Goal: Task Accomplishment & Management: Complete application form

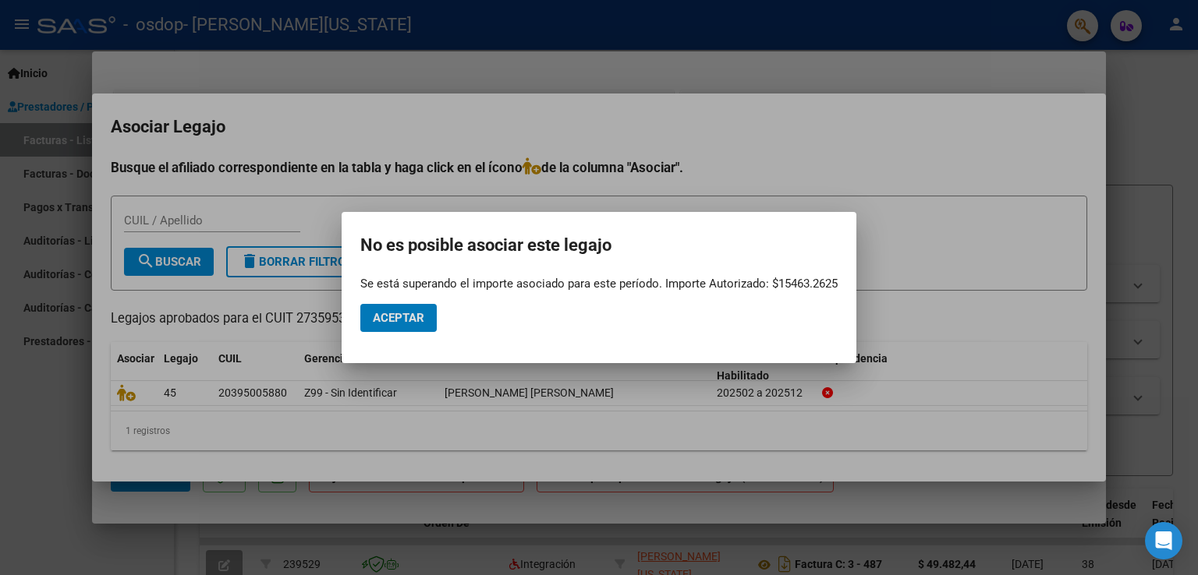
click at [388, 320] on span "Aceptar" at bounding box center [398, 318] width 51 height 14
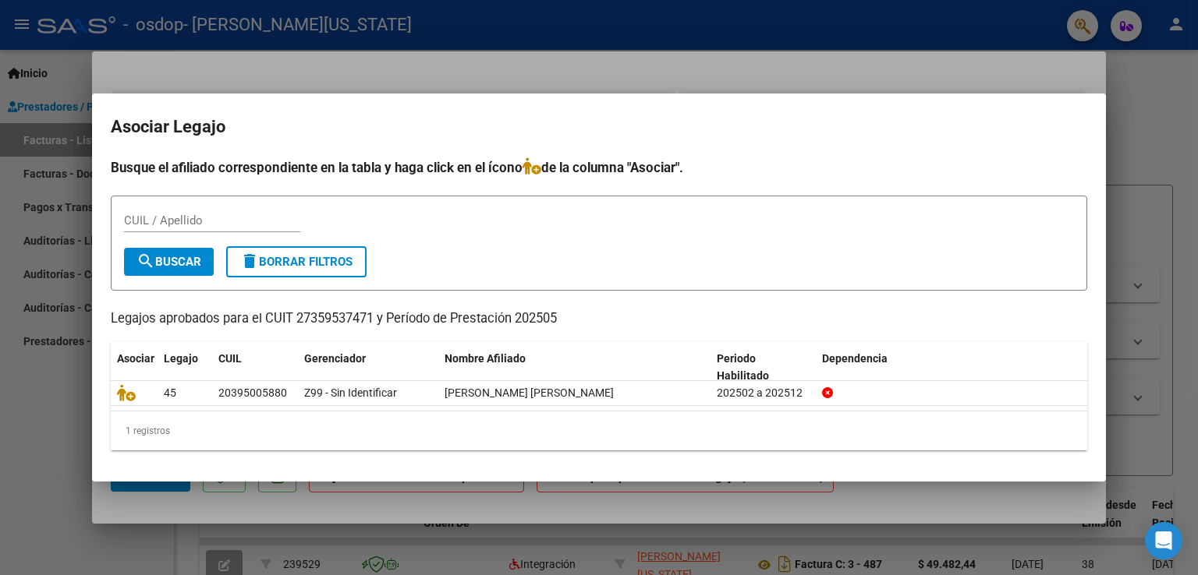
click at [993, 96] on mat-dialog-container "Asociar Legajo Busque el afiliado correspondiente en la tabla y haga click en e…" at bounding box center [599, 288] width 1014 height 389
click at [267, 66] on div at bounding box center [599, 287] width 1198 height 575
click at [267, 66] on mat-dialog-container "COMPROBANTE VER COMPROBANTE ESTADO: Recibida. En proceso de confirmacion/acepta…" at bounding box center [599, 287] width 1014 height 473
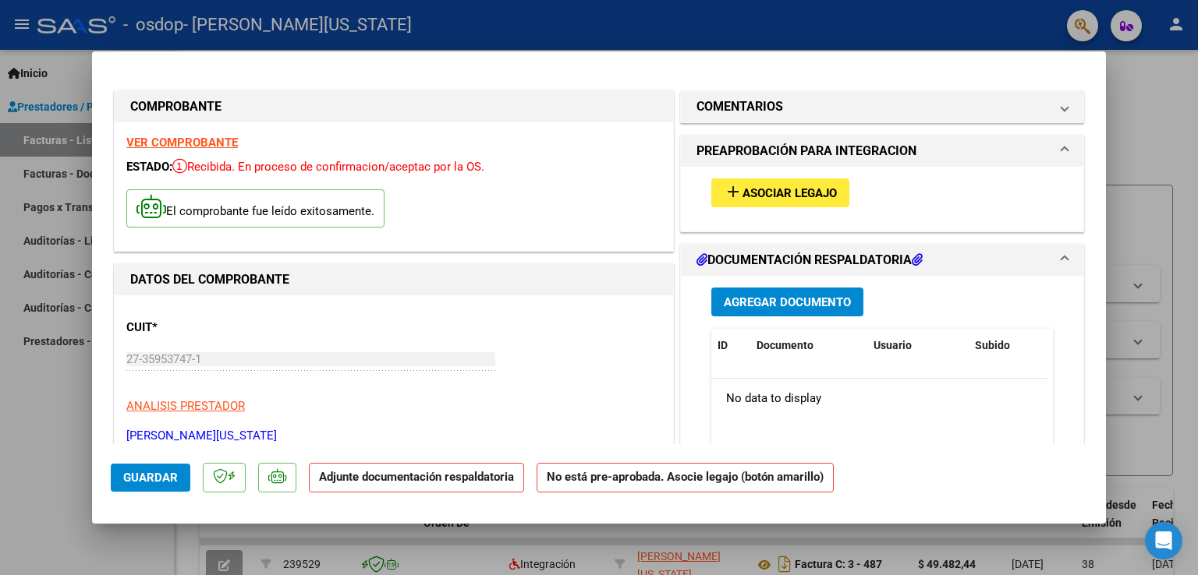
click at [83, 497] on div at bounding box center [599, 287] width 1198 height 575
type input "$ 0,00"
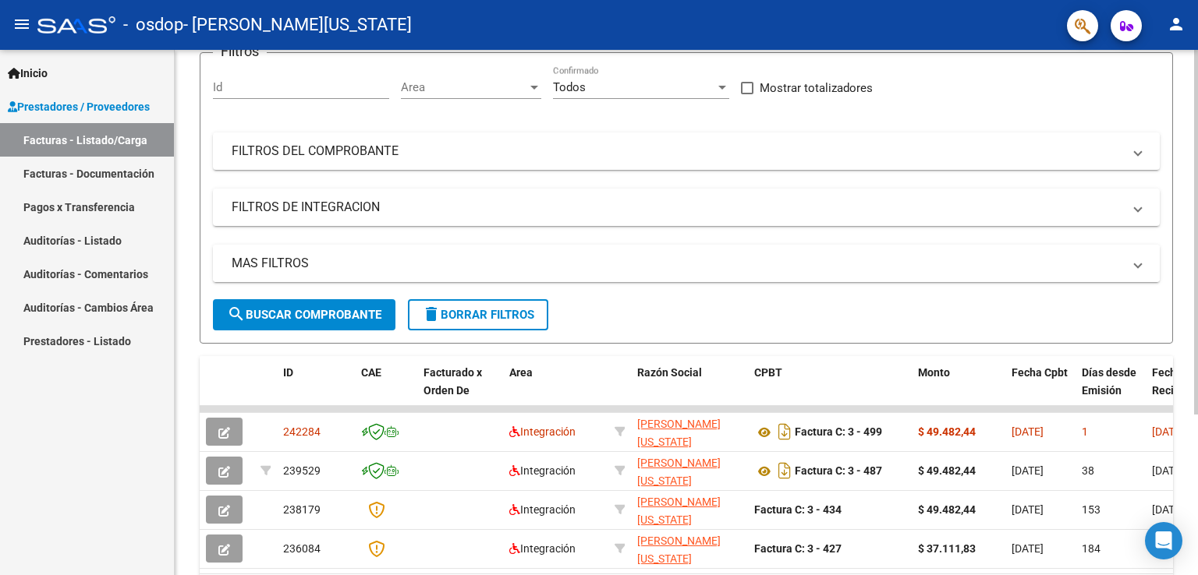
scroll to position [156, 0]
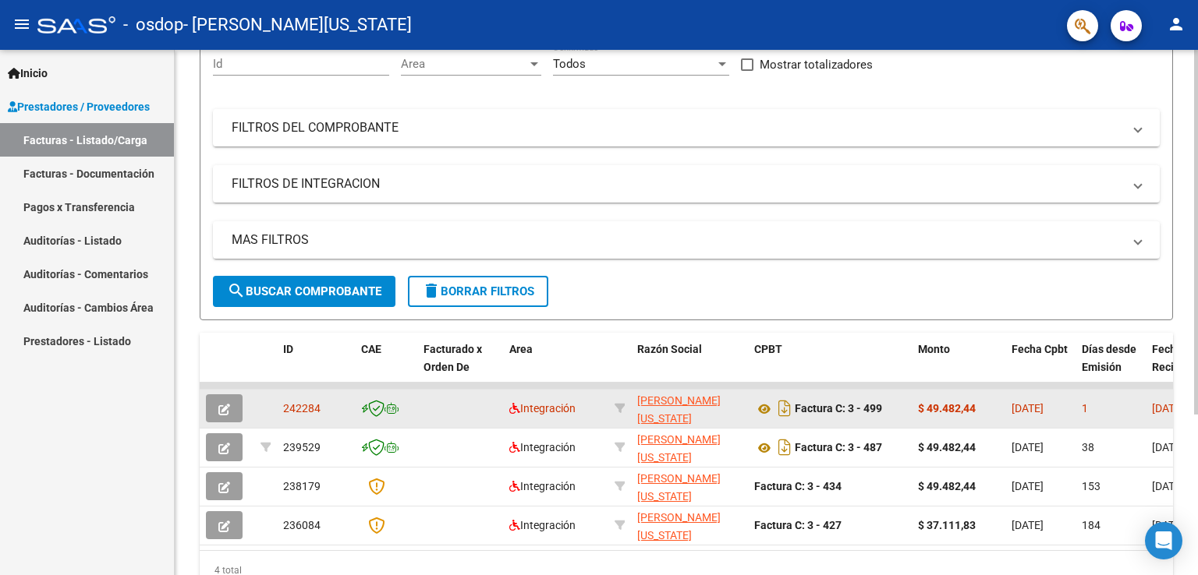
click at [1025, 416] on div "[DATE]" at bounding box center [1040, 409] width 58 height 18
click at [764, 410] on icon at bounding box center [764, 409] width 20 height 19
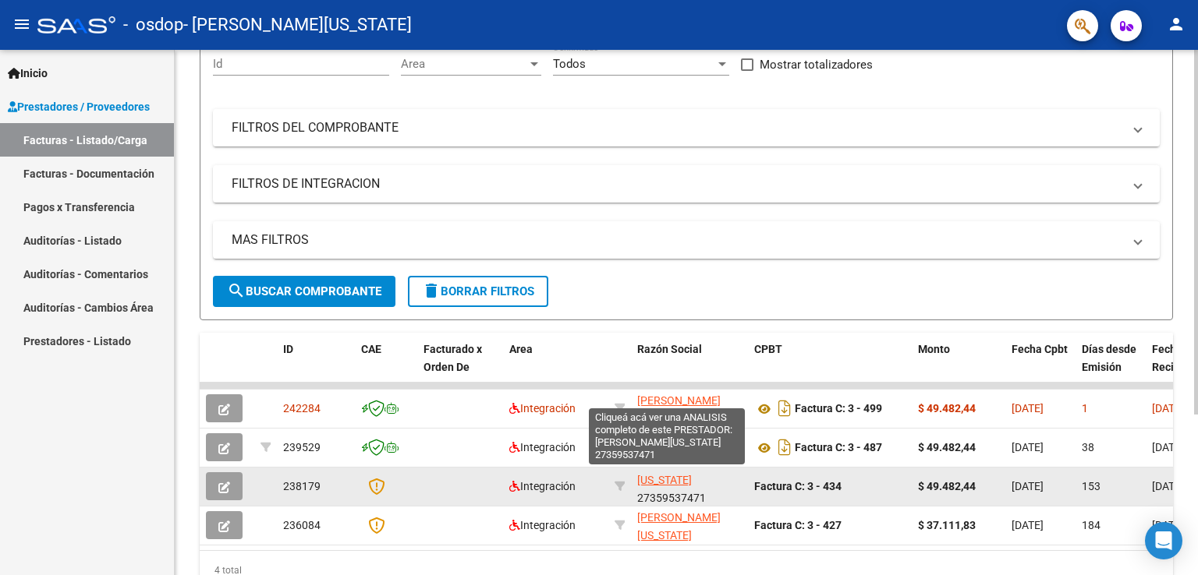
scroll to position [19, 0]
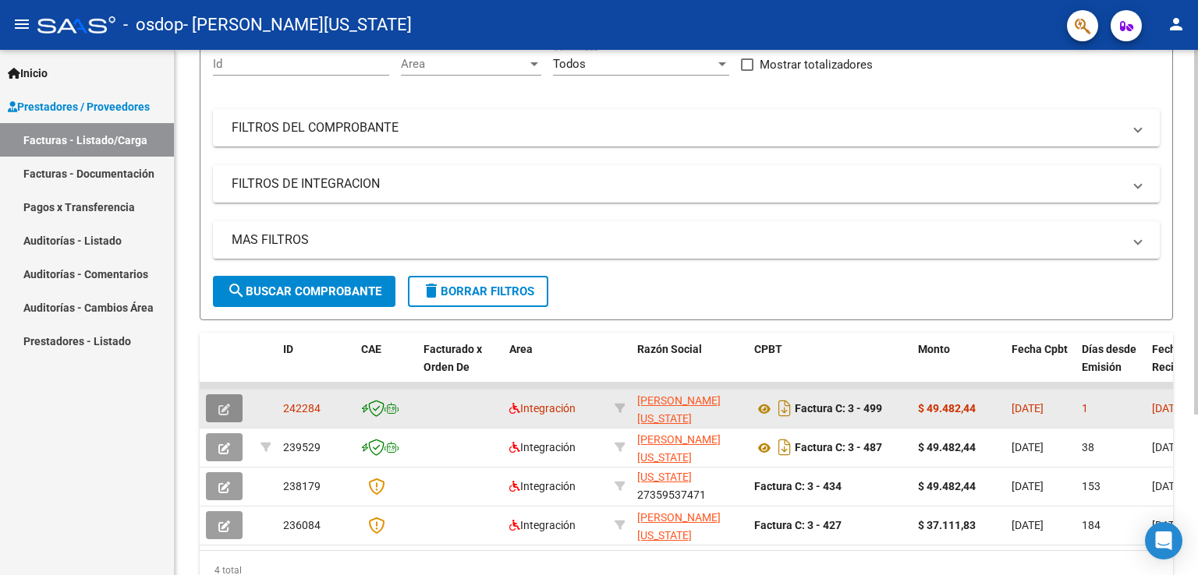
click at [231, 395] on button "button" at bounding box center [224, 409] width 37 height 28
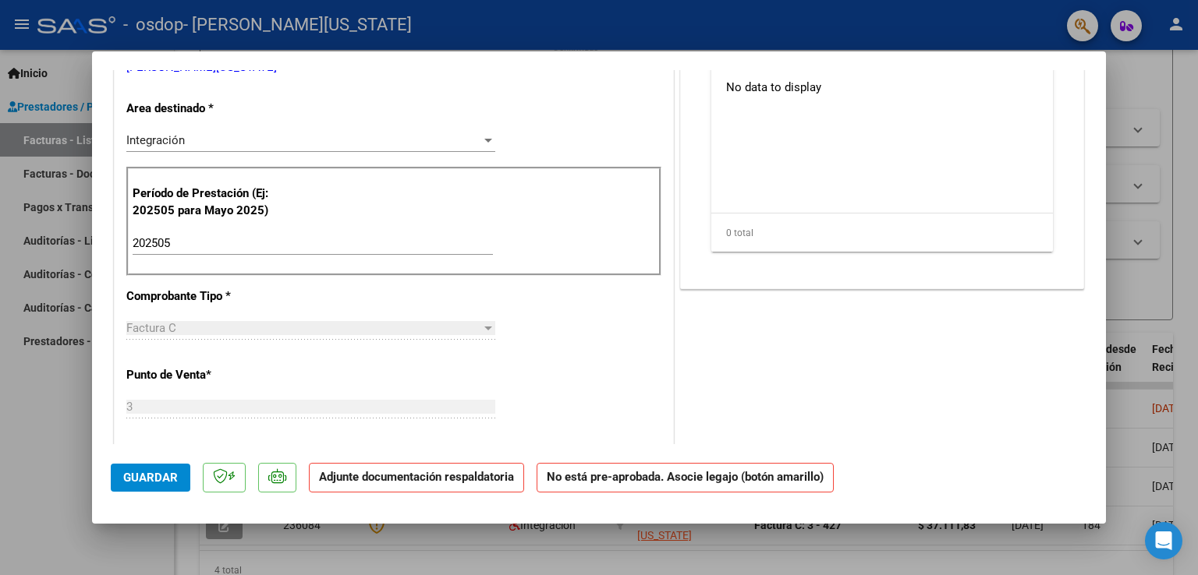
scroll to position [312, 0]
click at [167, 239] on input "202505" at bounding box center [313, 242] width 360 height 14
type input "202508"
click at [158, 487] on button "Guardar" at bounding box center [151, 478] width 80 height 28
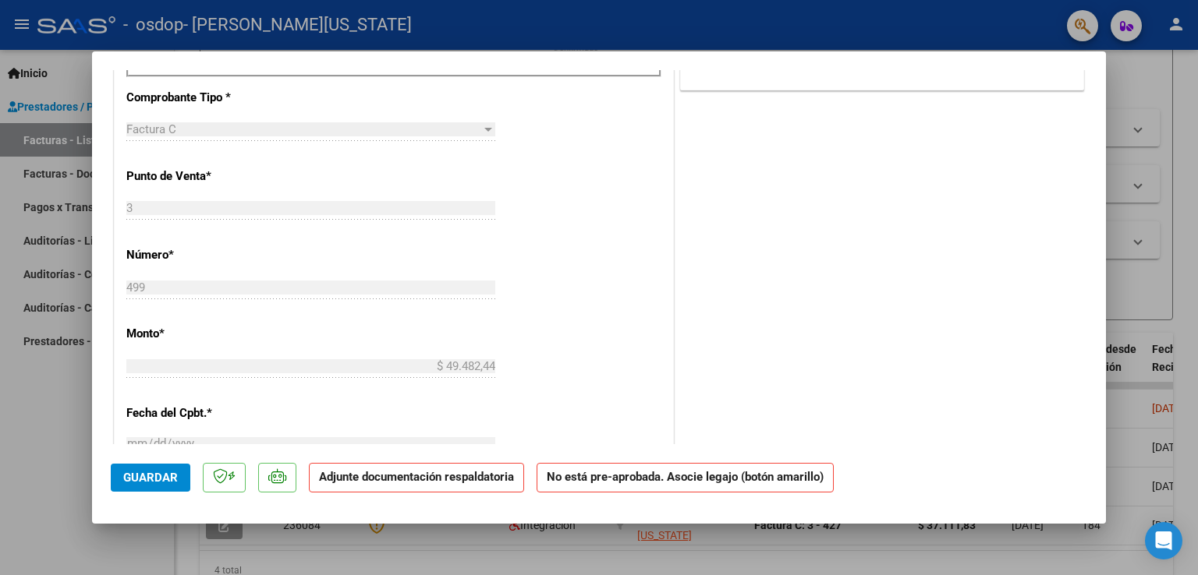
scroll to position [376, 0]
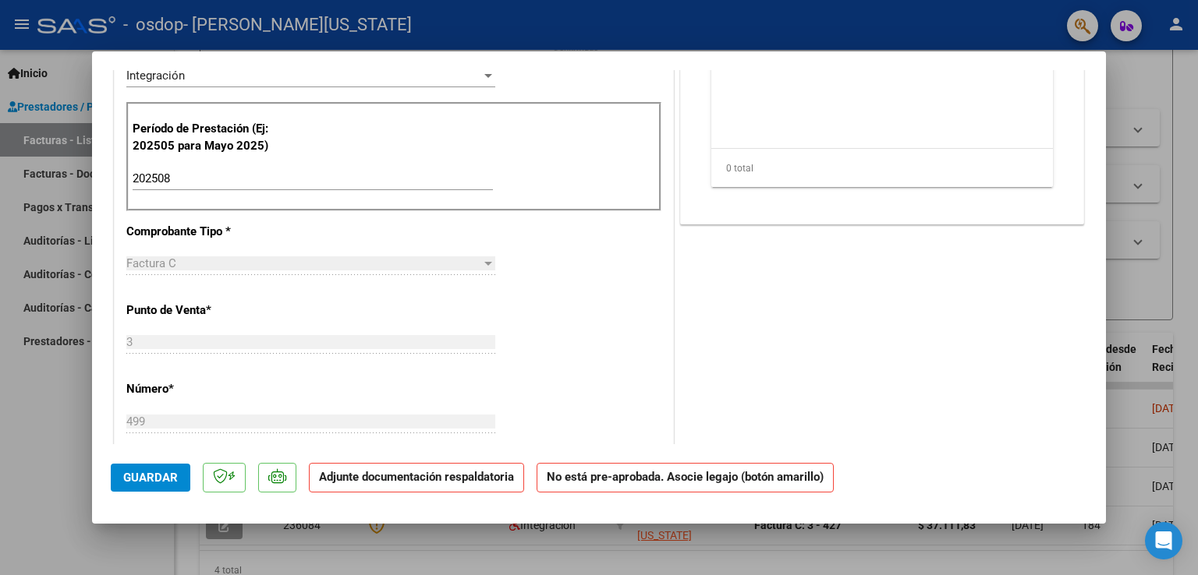
click at [164, 484] on button "Guardar" at bounding box center [151, 478] width 80 height 28
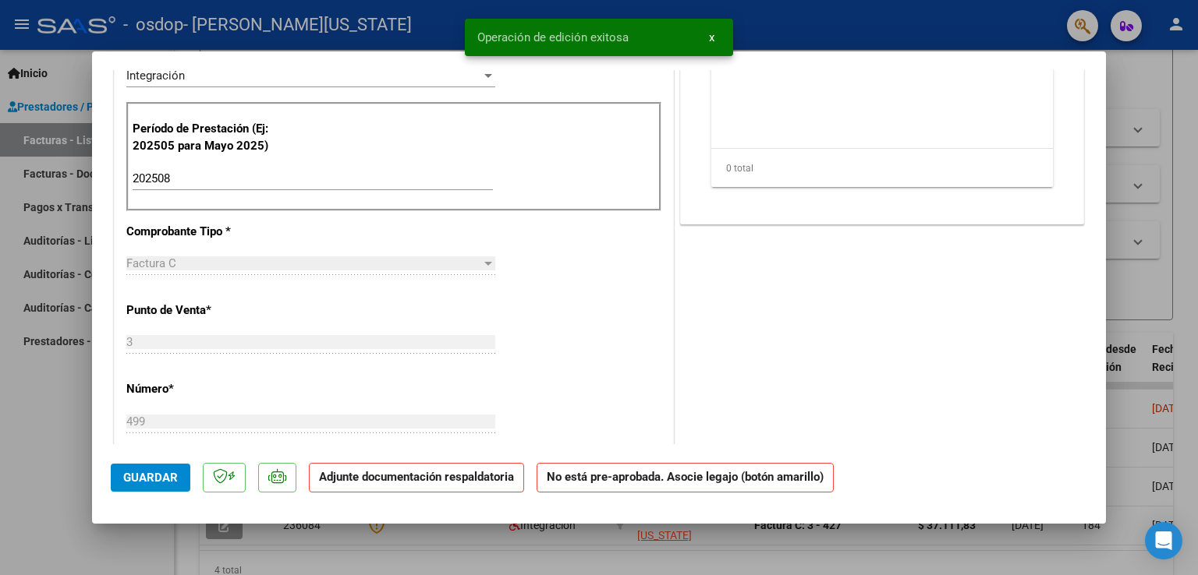
click at [69, 454] on div at bounding box center [599, 287] width 1198 height 575
type input "$ 0,00"
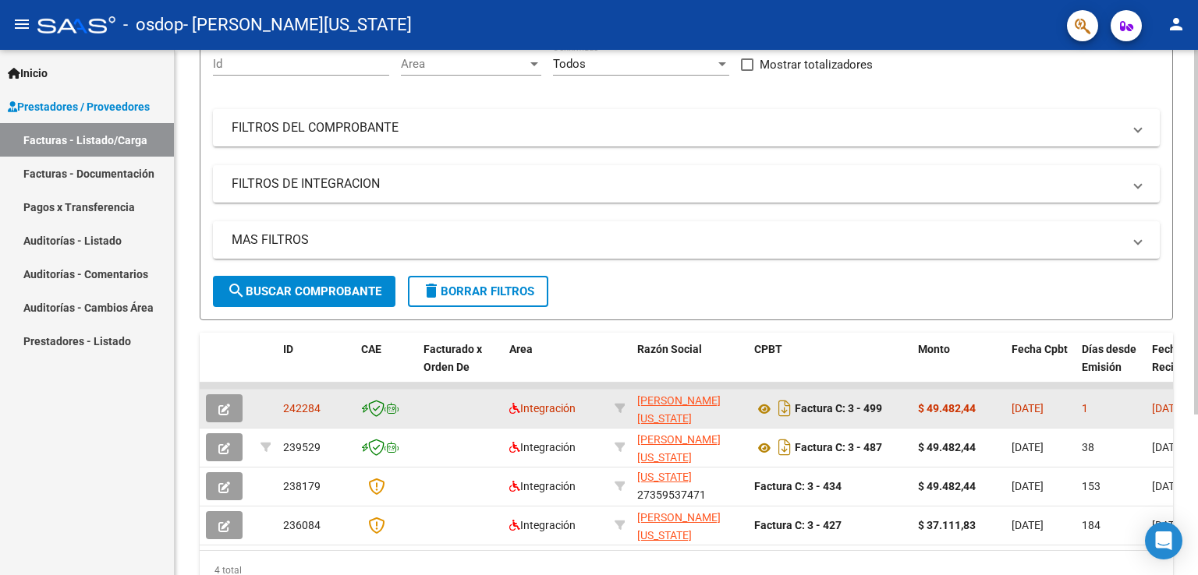
click at [218, 404] on icon "button" at bounding box center [224, 410] width 12 height 12
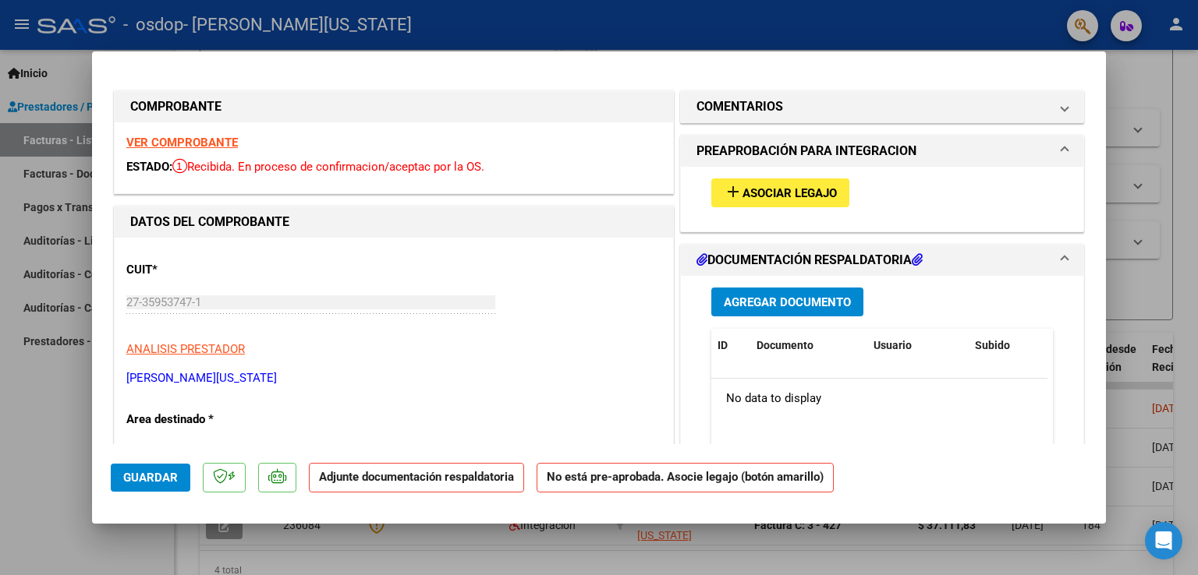
click at [778, 199] on span "Asociar Legajo" at bounding box center [789, 193] width 94 height 14
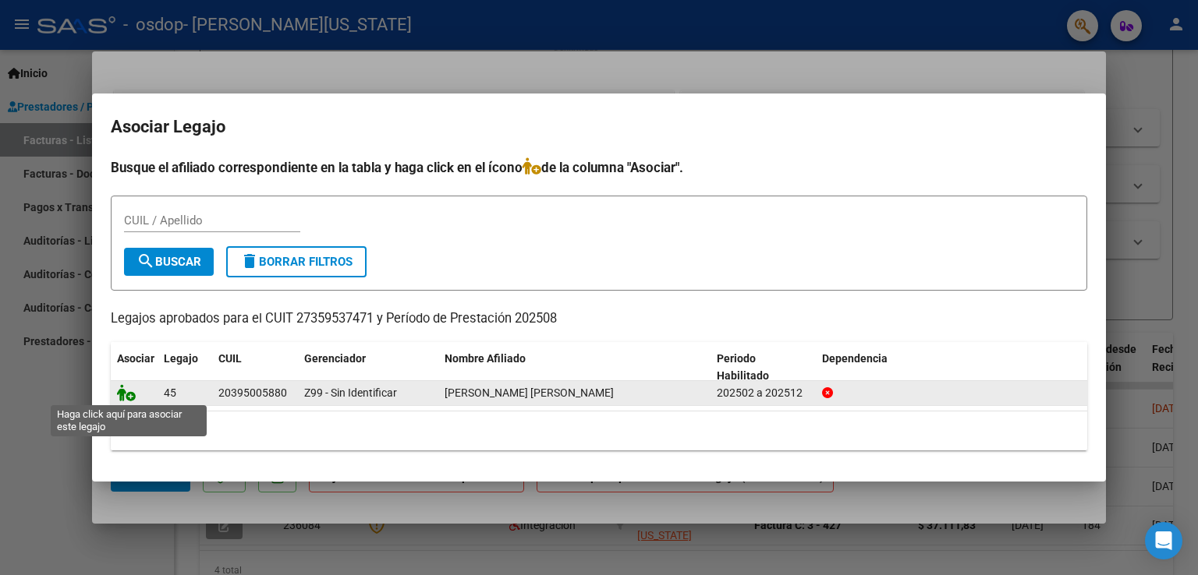
click at [131, 387] on icon at bounding box center [126, 392] width 19 height 17
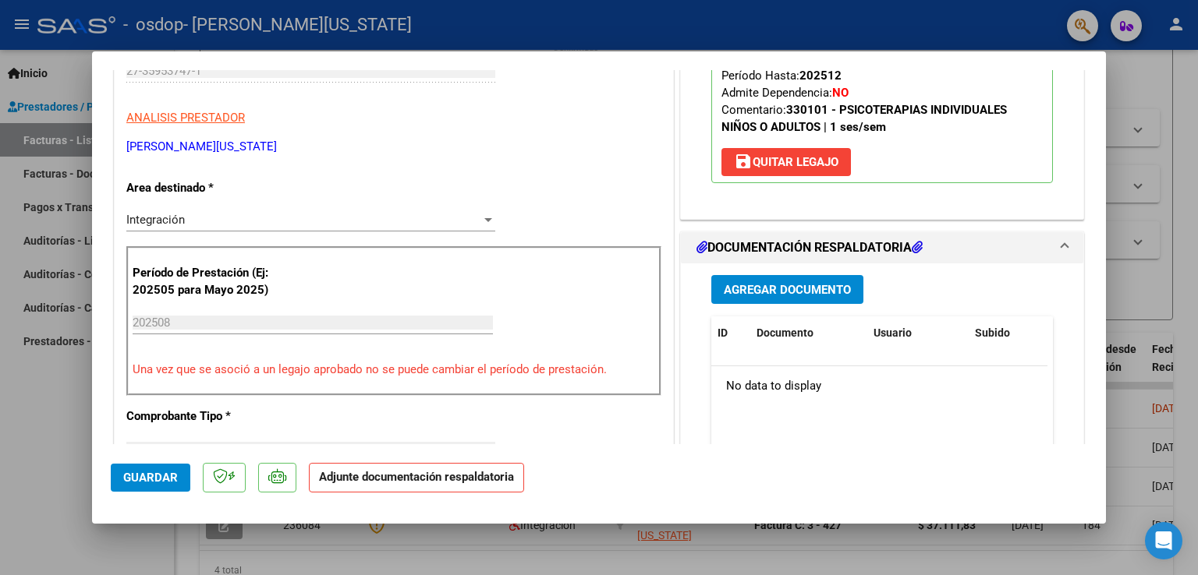
scroll to position [234, 0]
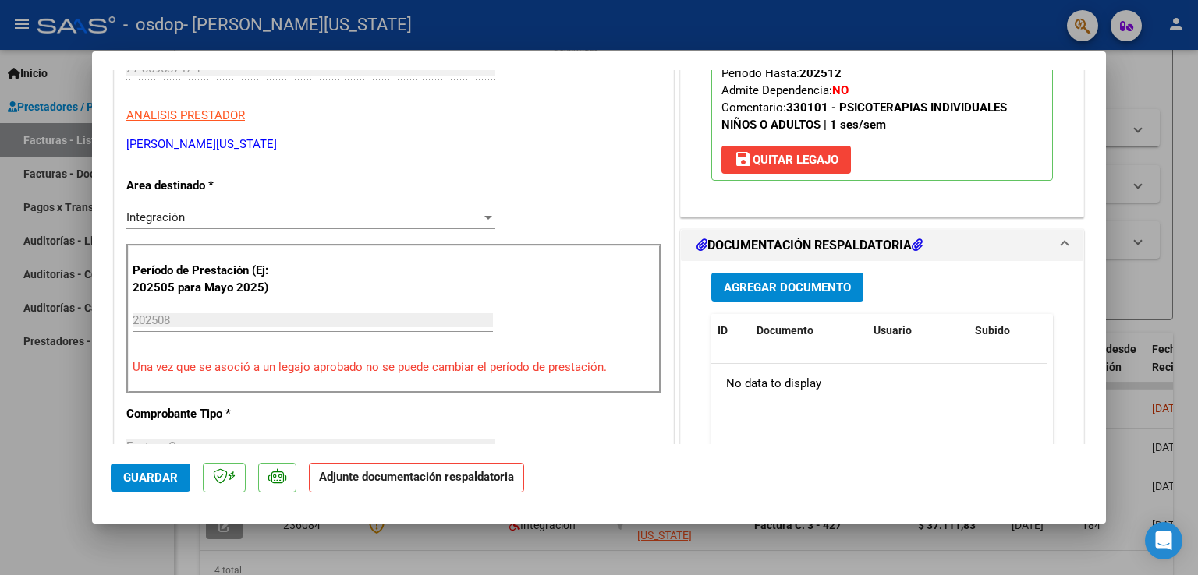
click at [713, 293] on button "Agregar Documento" at bounding box center [787, 287] width 152 height 29
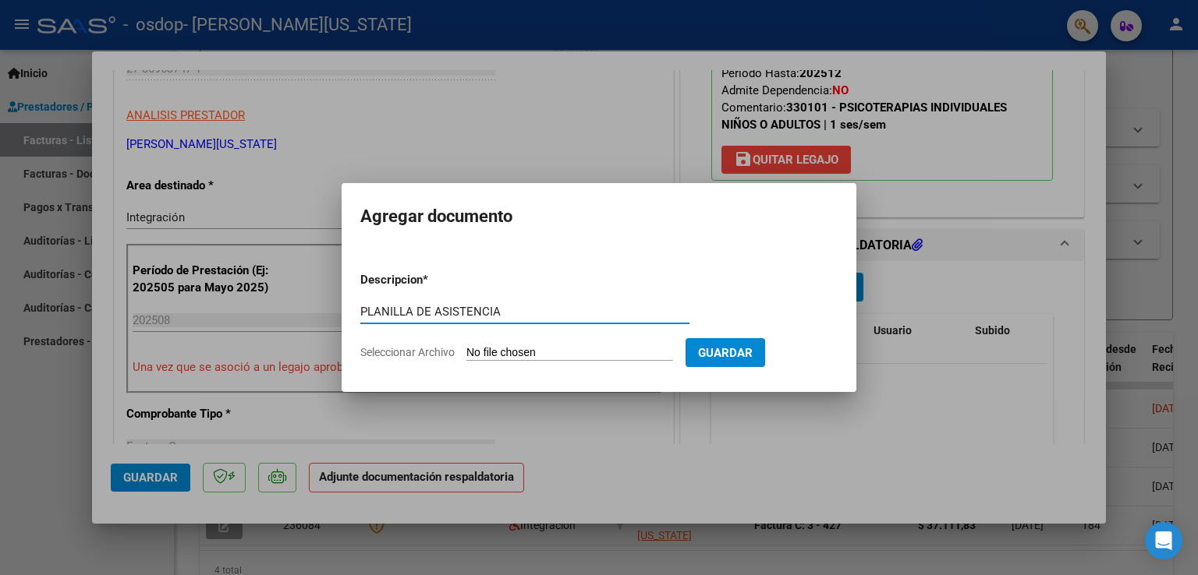
type input "PLANILLA DE ASISTENCIA"
click at [571, 353] on input "Seleccionar Archivo" at bounding box center [569, 353] width 207 height 15
type input "C:\fakepath\Asistencia [PERSON_NAME].pdf"
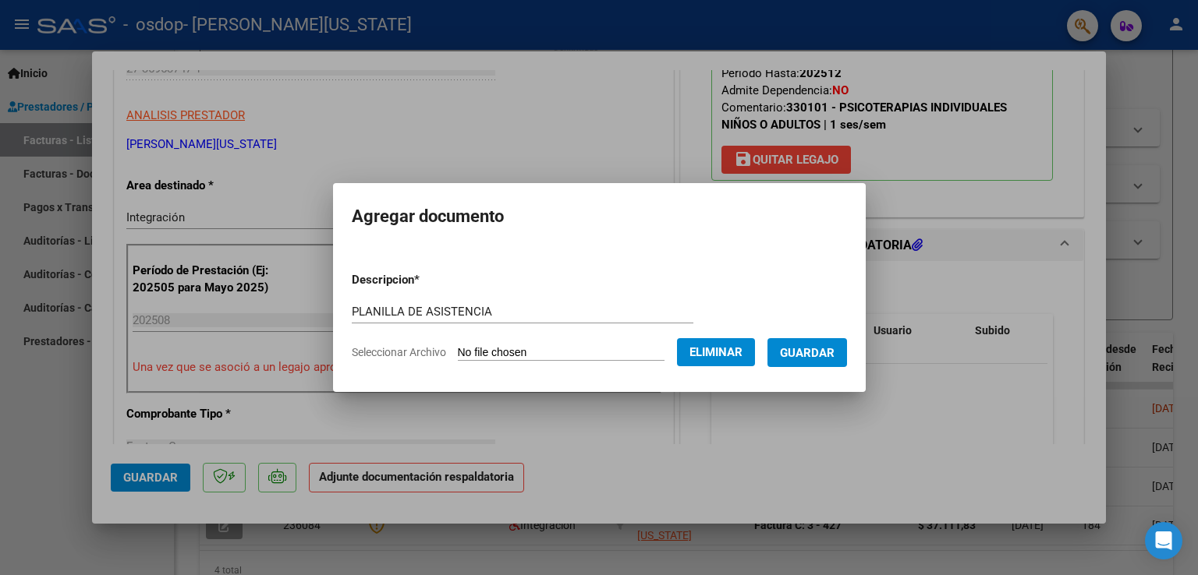
click at [799, 354] on span "Guardar" at bounding box center [807, 353] width 55 height 14
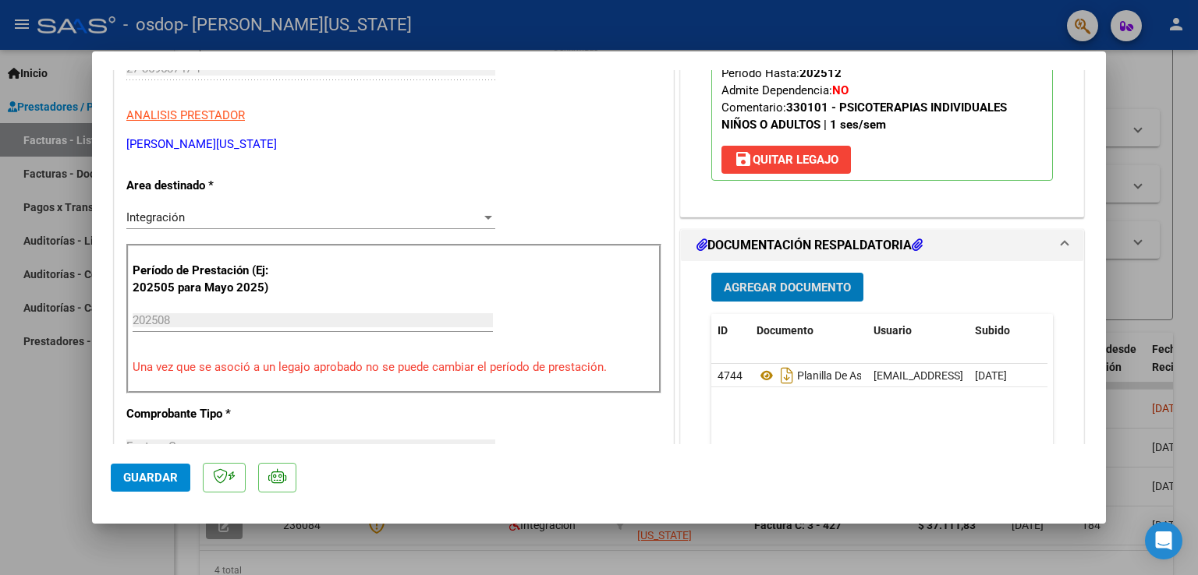
click at [148, 475] on span "Guardar" at bounding box center [150, 478] width 55 height 14
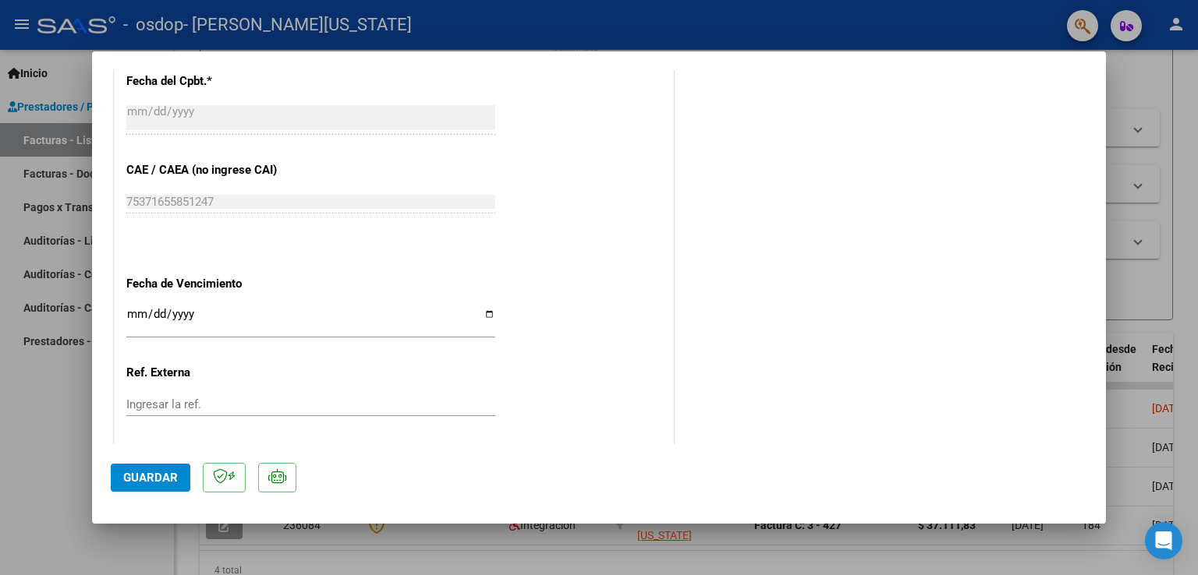
scroll to position [963, 0]
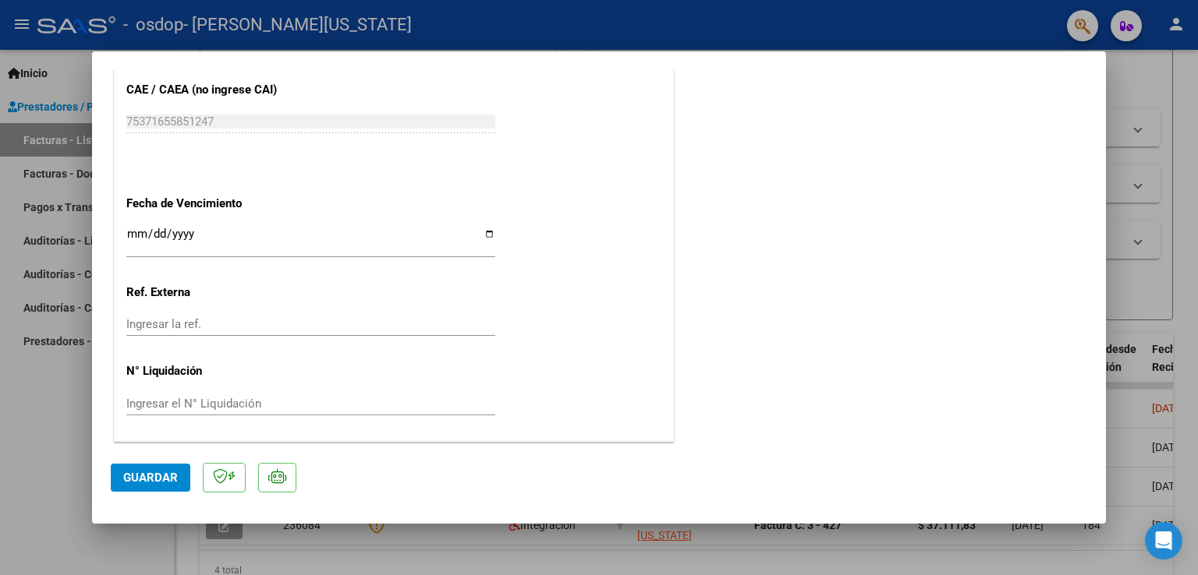
click at [152, 471] on span "Guardar" at bounding box center [150, 478] width 55 height 14
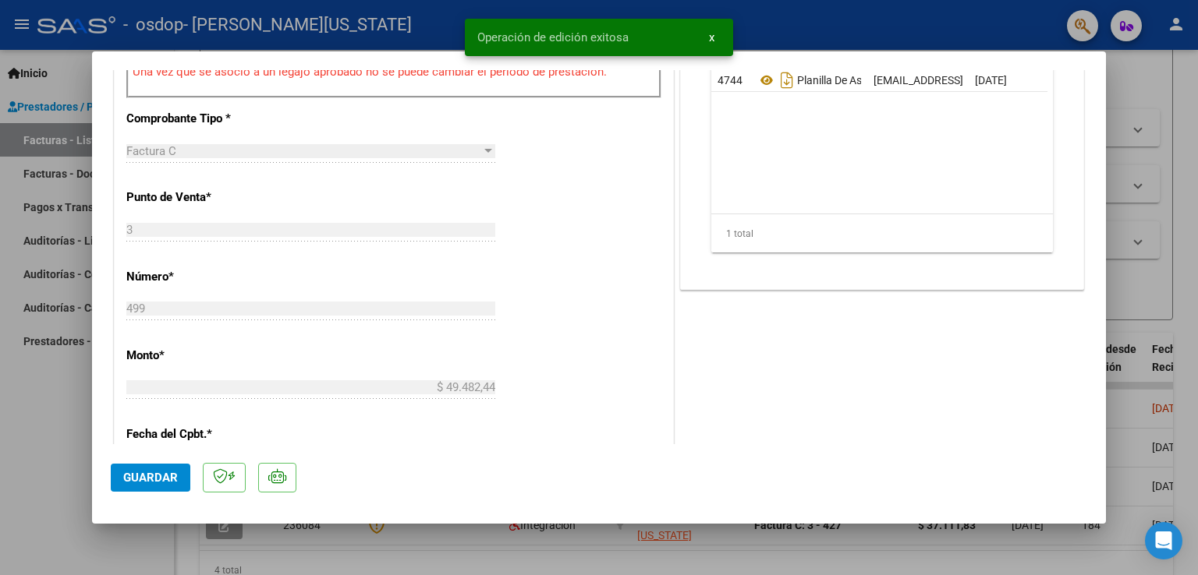
scroll to position [417, 0]
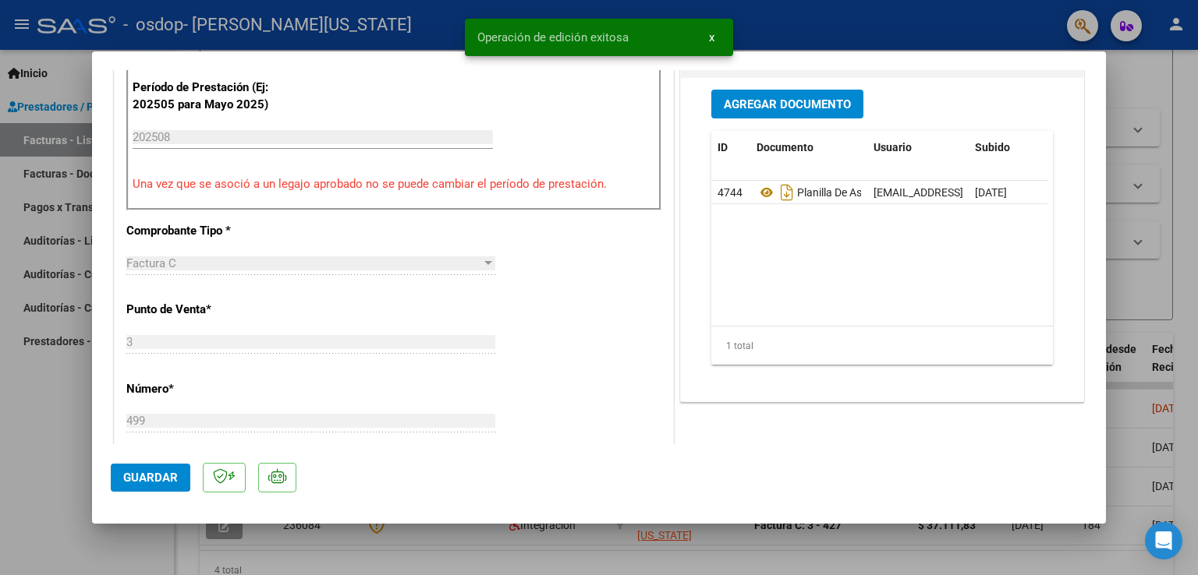
click at [34, 409] on div at bounding box center [599, 287] width 1198 height 575
type input "$ 0,00"
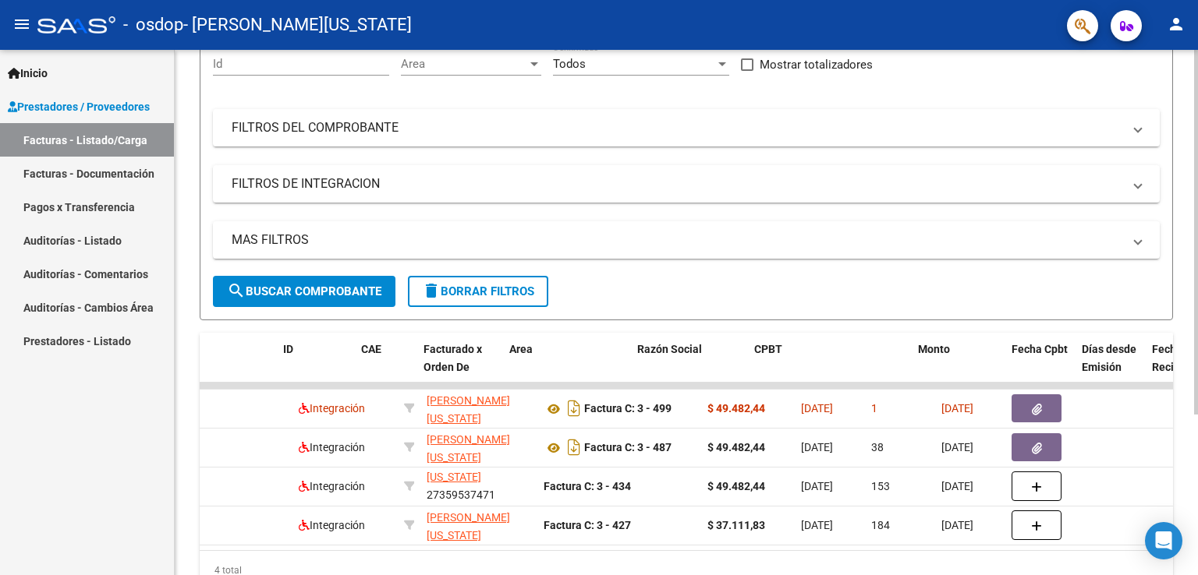
scroll to position [0, 0]
